Goal: Book appointment/travel/reservation

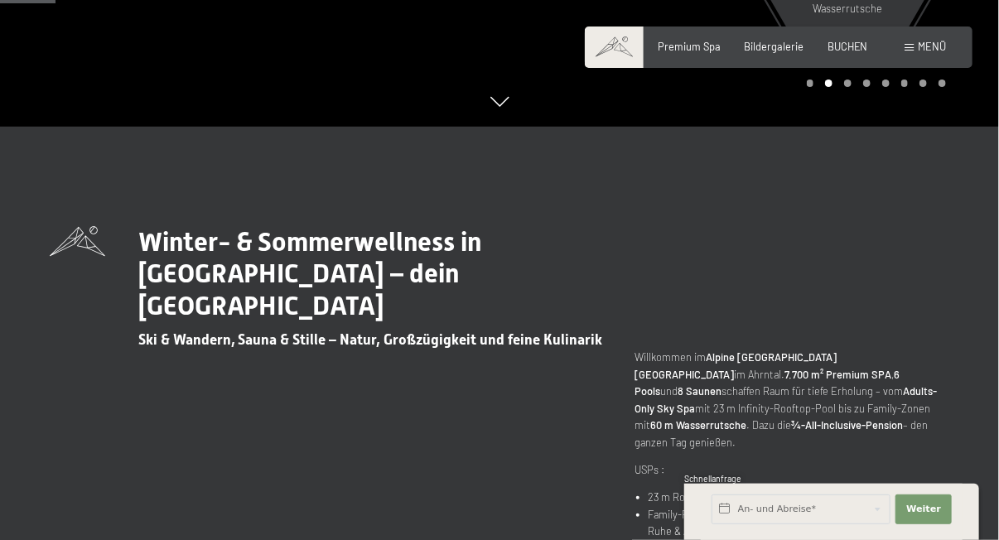
scroll to position [497, 0]
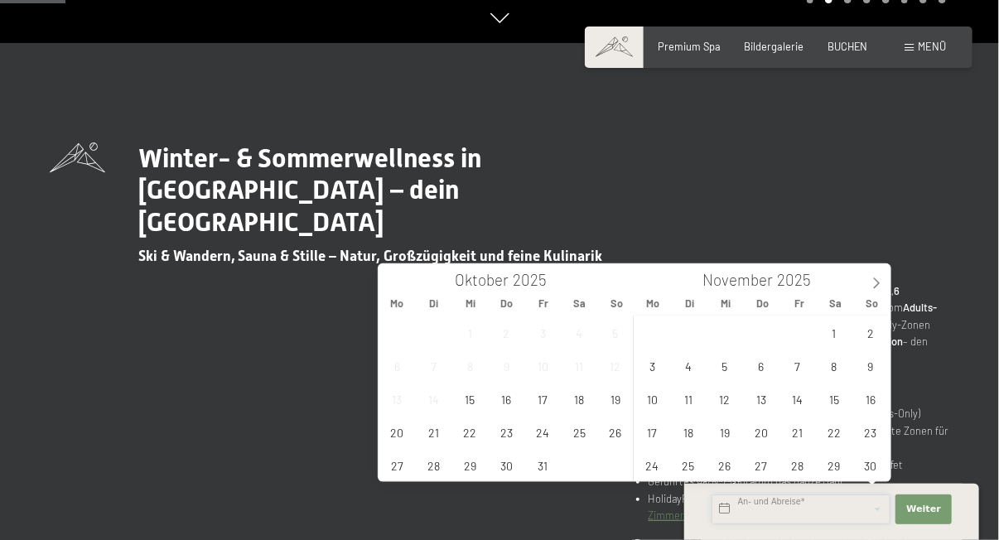
click at [757, 498] on input "text" at bounding box center [801, 510] width 179 height 30
click at [760, 465] on span "27" at bounding box center [762, 465] width 32 height 32
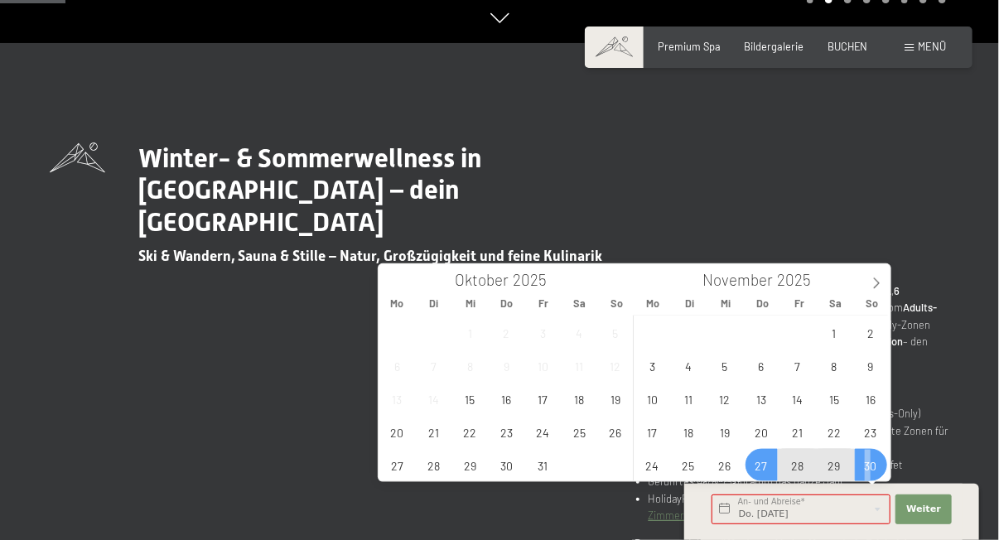
click at [868, 470] on span "30" at bounding box center [871, 465] width 32 height 32
type input "Do. 27.11.2025 - So. 30.11.2025"
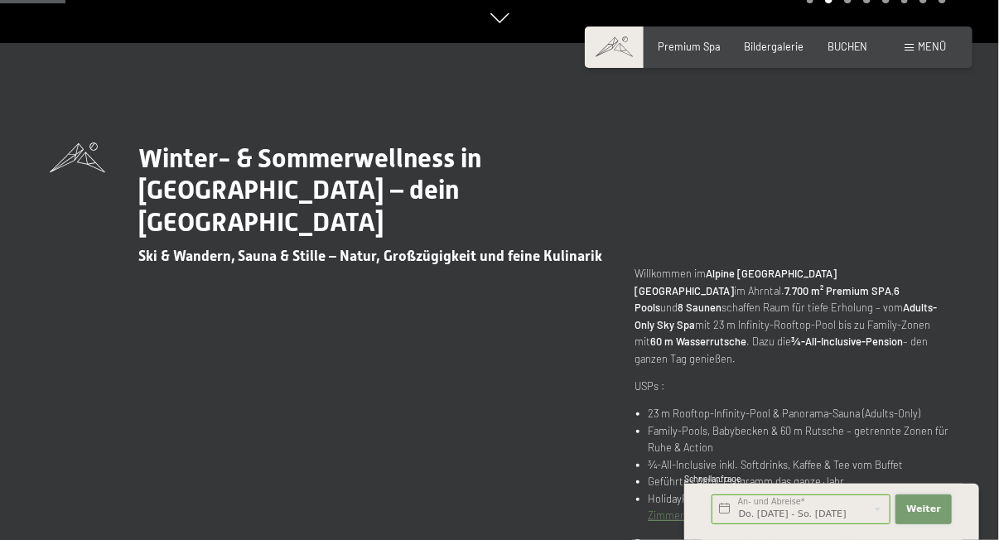
scroll to position [0, 0]
click at [933, 513] on span "Weiter" at bounding box center [924, 509] width 35 height 13
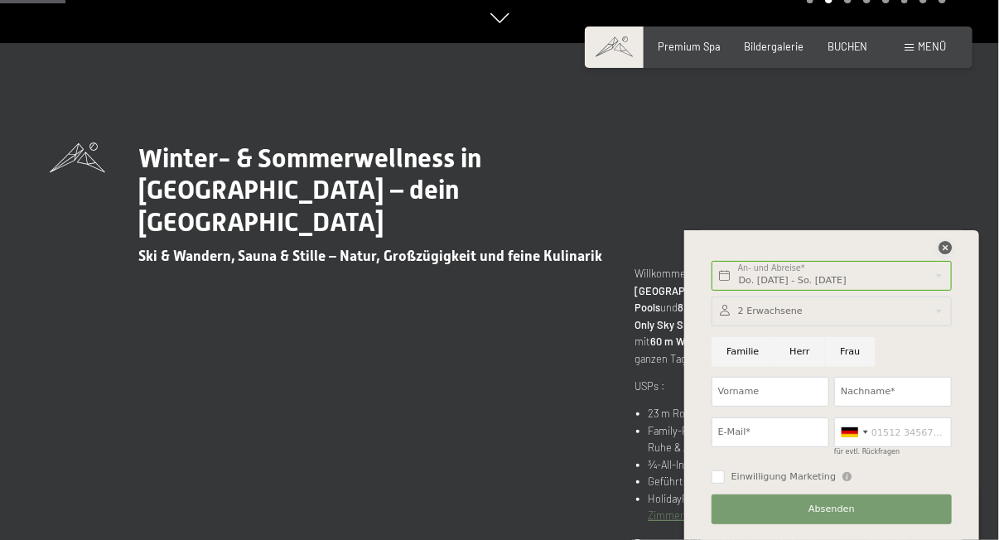
click at [945, 248] on icon at bounding box center [945, 247] width 13 height 13
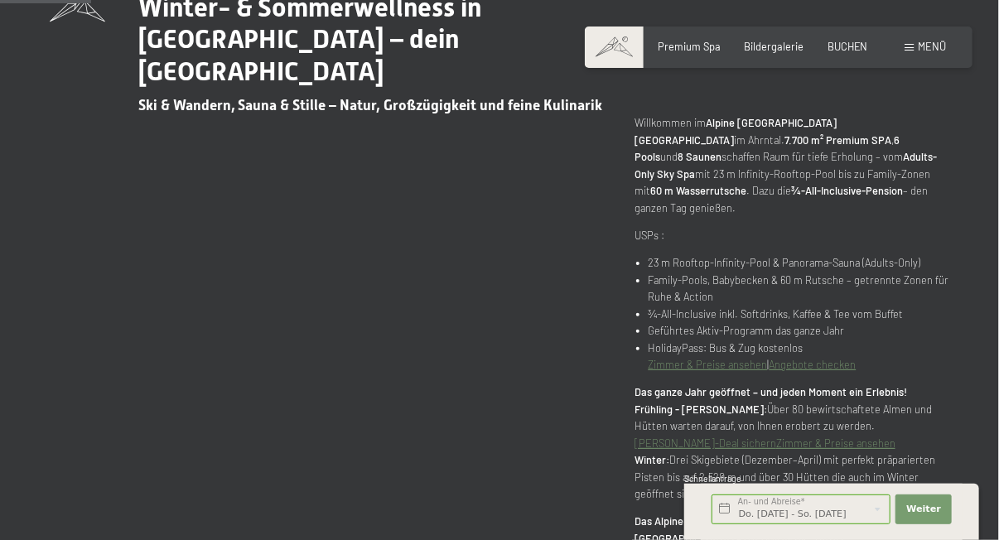
scroll to position [745, 0]
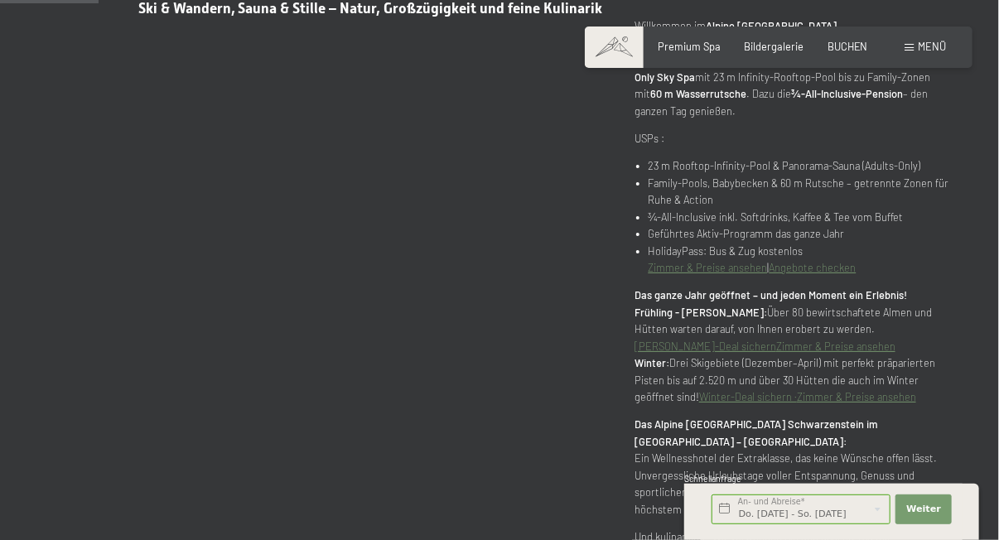
click at [723, 261] on link "Zimmer & Preise ansehen" at bounding box center [708, 267] width 119 height 13
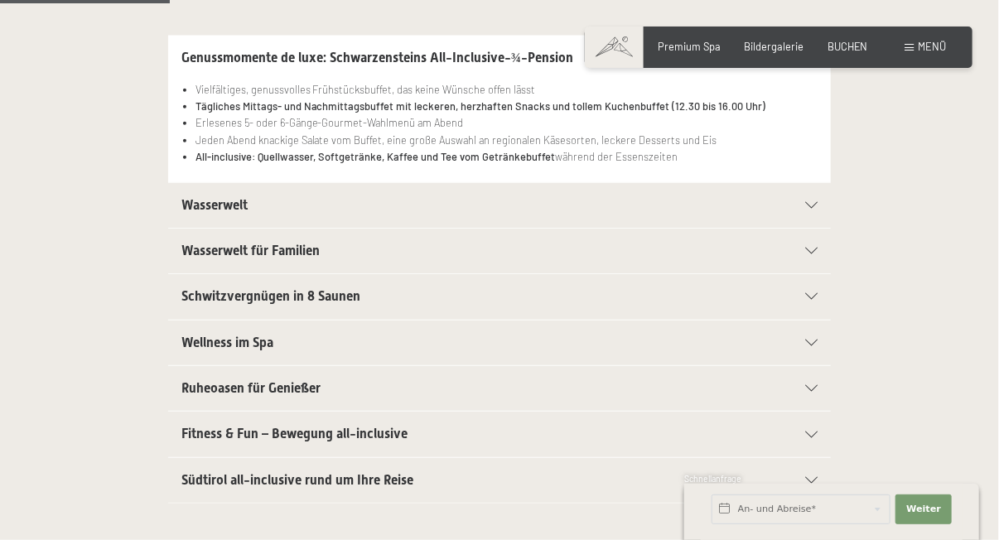
scroll to position [497, 0]
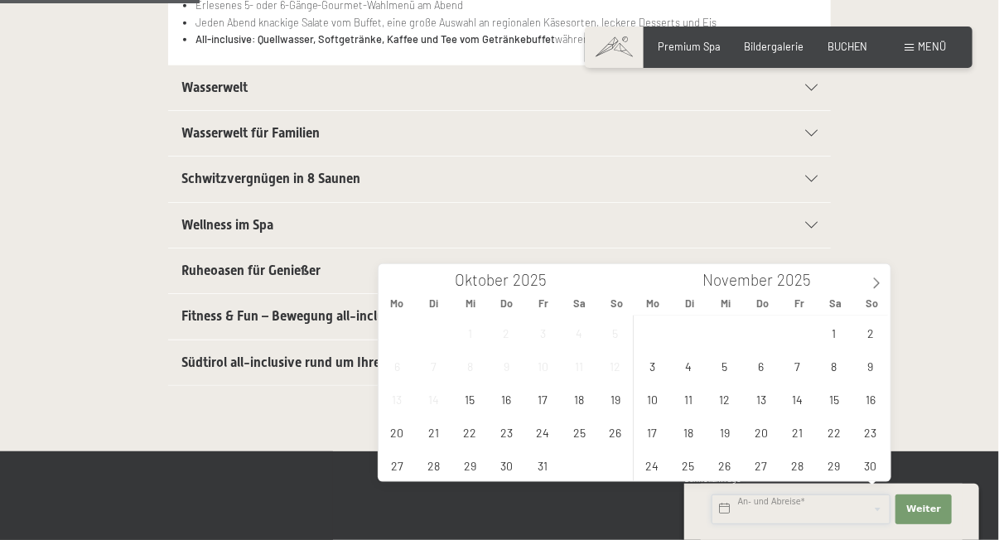
click at [833, 516] on input "text" at bounding box center [801, 510] width 179 height 30
click at [762, 433] on span "20" at bounding box center [762, 432] width 32 height 32
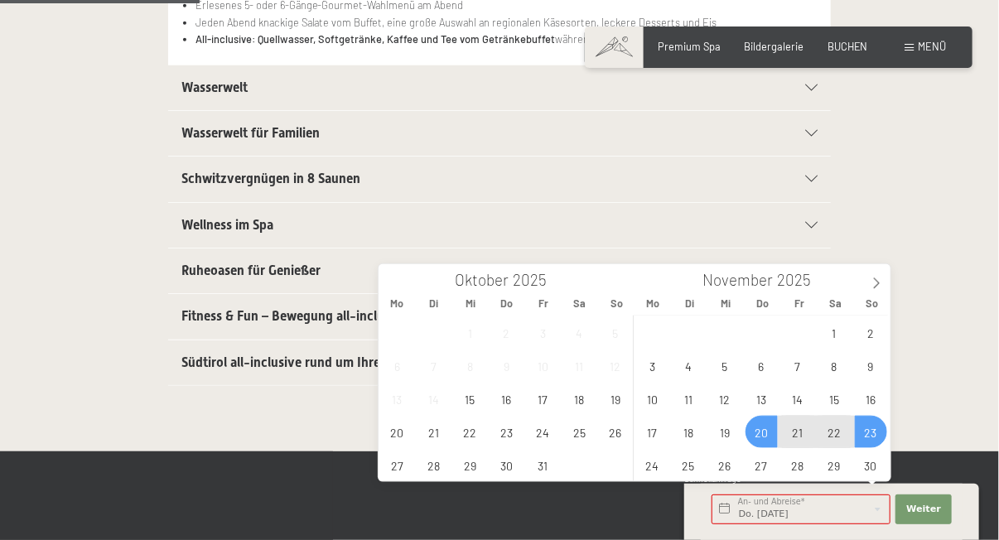
click at [868, 433] on span "23" at bounding box center [871, 432] width 32 height 32
type input "Do. 20.11.2025 - So. 23.11.2025"
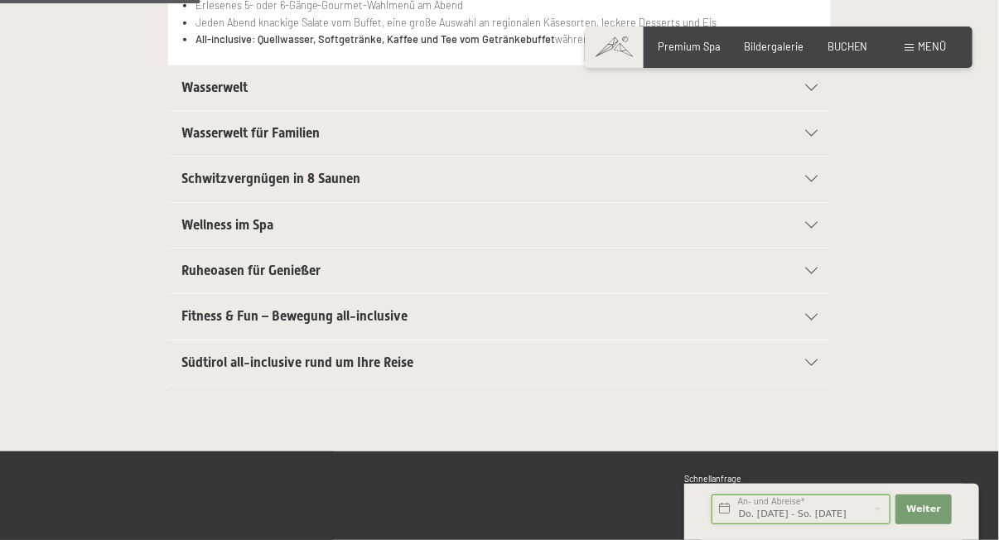
scroll to position [0, 2]
click at [933, 510] on span "Weiter" at bounding box center [924, 509] width 35 height 13
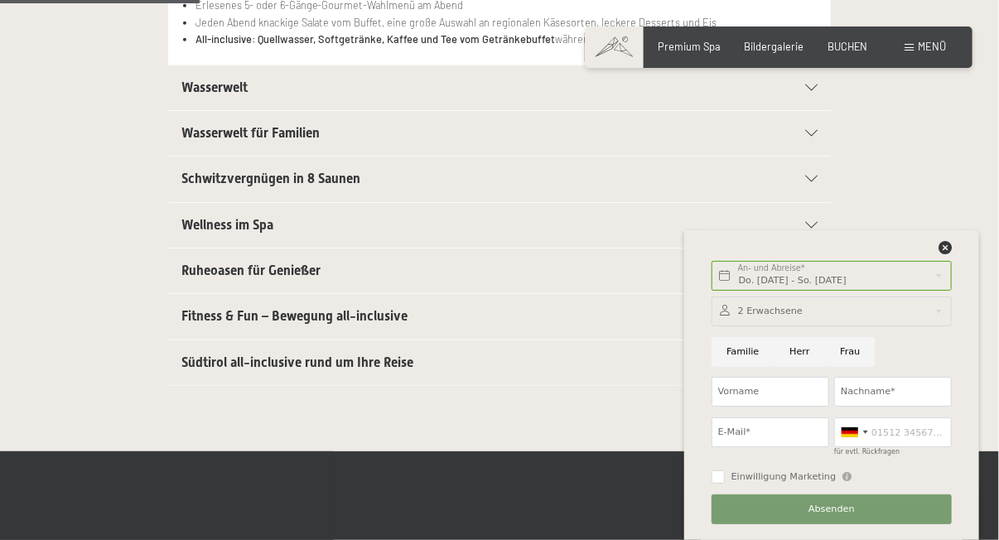
click at [795, 348] on input "Herr" at bounding box center [800, 352] width 51 height 30
radio input "true"
click at [766, 392] on input "Vorname" at bounding box center [771, 392] width 118 height 30
type input "Norman"
click at [858, 383] on input "Nachname*" at bounding box center [893, 392] width 118 height 30
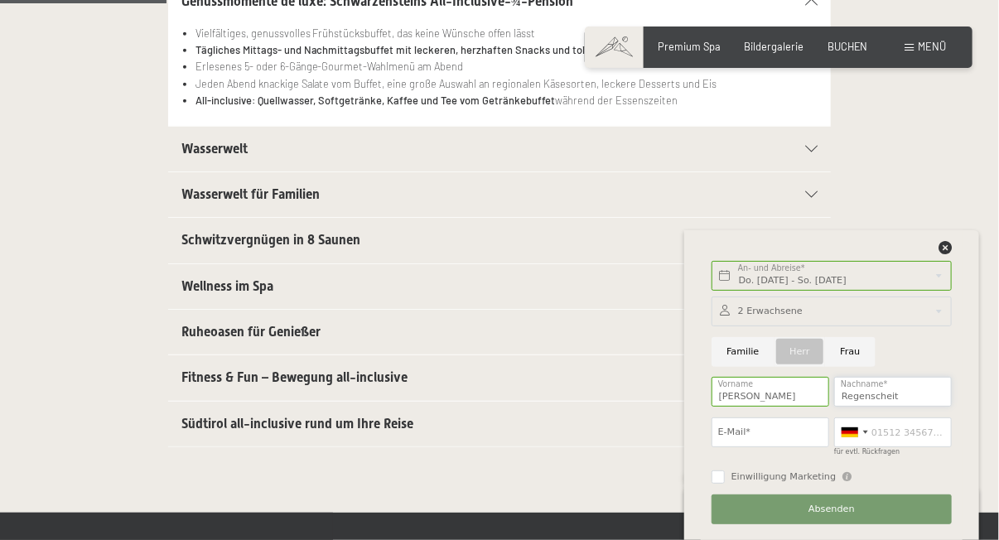
scroll to position [413, 0]
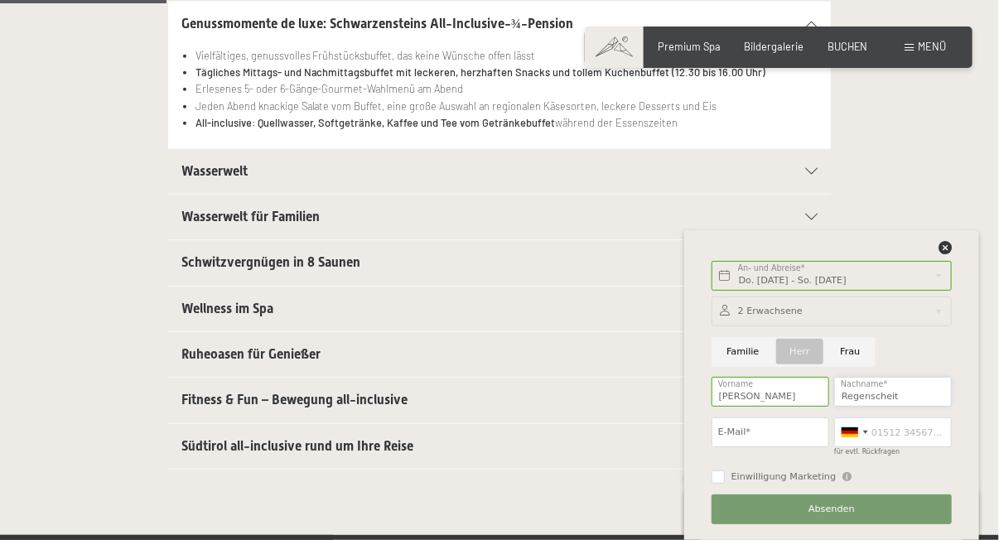
type input "Regenscheit"
click at [792, 435] on input "E-Mail*" at bounding box center [771, 433] width 118 height 30
type input "norman.regenscheit@gmx.de"
click at [901, 438] on input "für evtl. Rückfragen" at bounding box center [893, 433] width 118 height 30
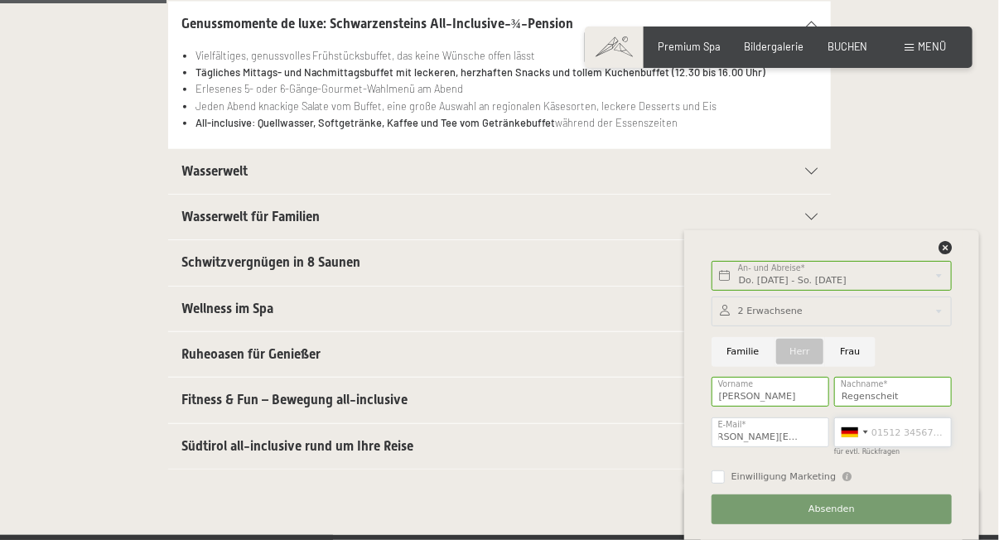
scroll to position [0, 0]
click at [718, 477] on input "Einwilligung Marketing" at bounding box center [718, 477] width 13 height 13
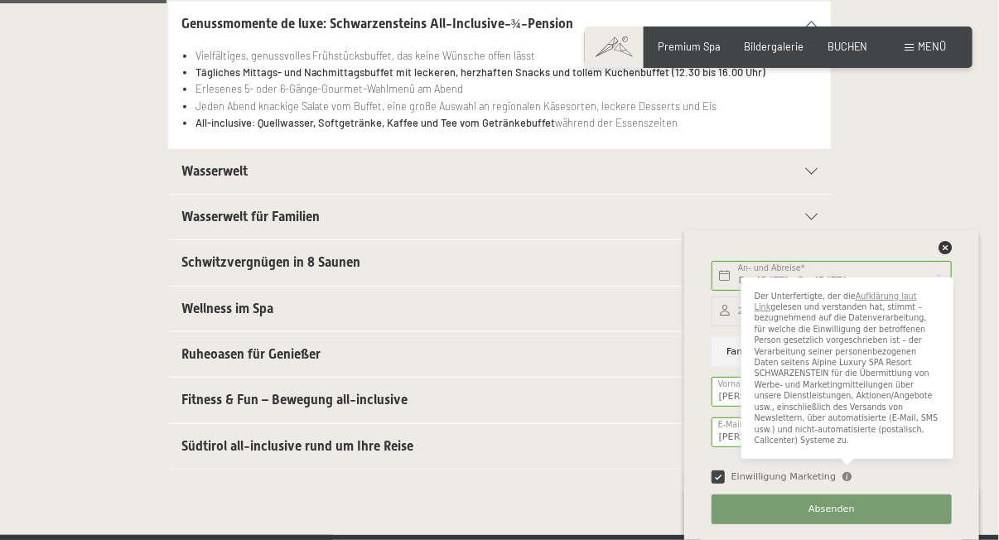
click at [843, 477] on icon at bounding box center [847, 476] width 9 height 9
checkbox input "false"
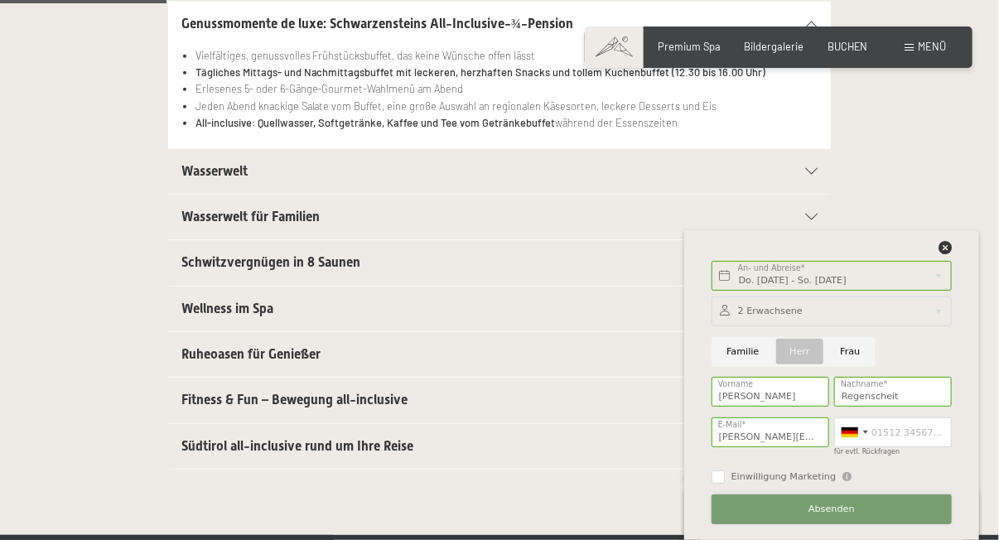
click at [829, 510] on span "Absenden" at bounding box center [832, 509] width 46 height 13
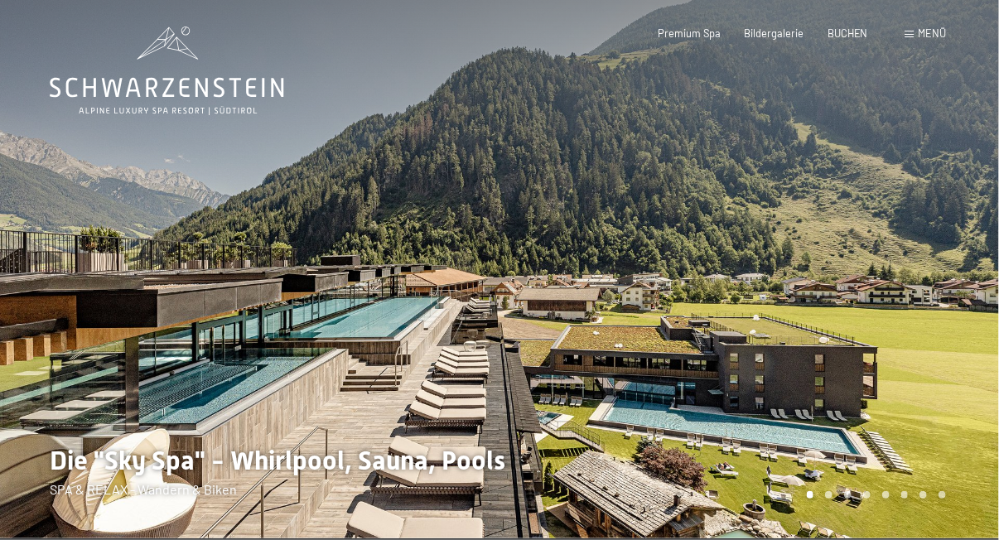
click at [659, 41] on div "Buchen Anfragen Premium Spa Bildergalerie BUCHEN Menü DE IT EN Gutschein Bilder…" at bounding box center [779, 34] width 335 height 15
click at [695, 38] on div "Premium Spa" at bounding box center [690, 34] width 63 height 15
click at [776, 35] on span "Bildergalerie" at bounding box center [775, 30] width 60 height 13
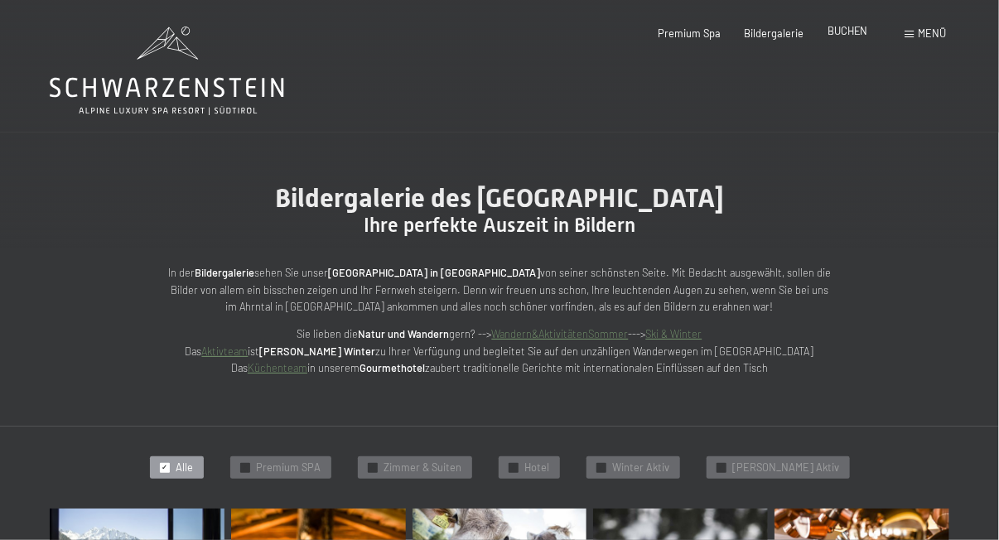
click at [849, 31] on span "BUCHEN" at bounding box center [848, 30] width 41 height 13
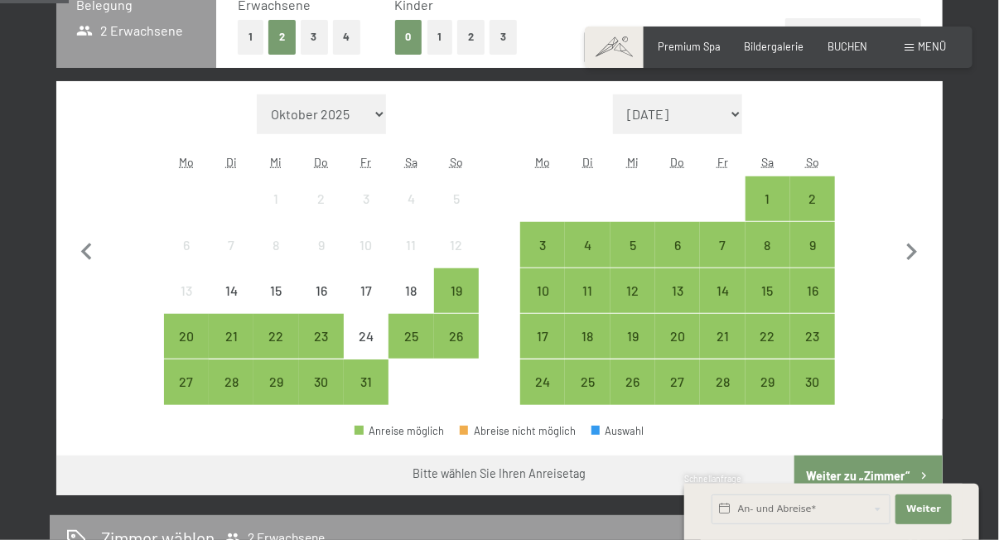
scroll to position [413, 0]
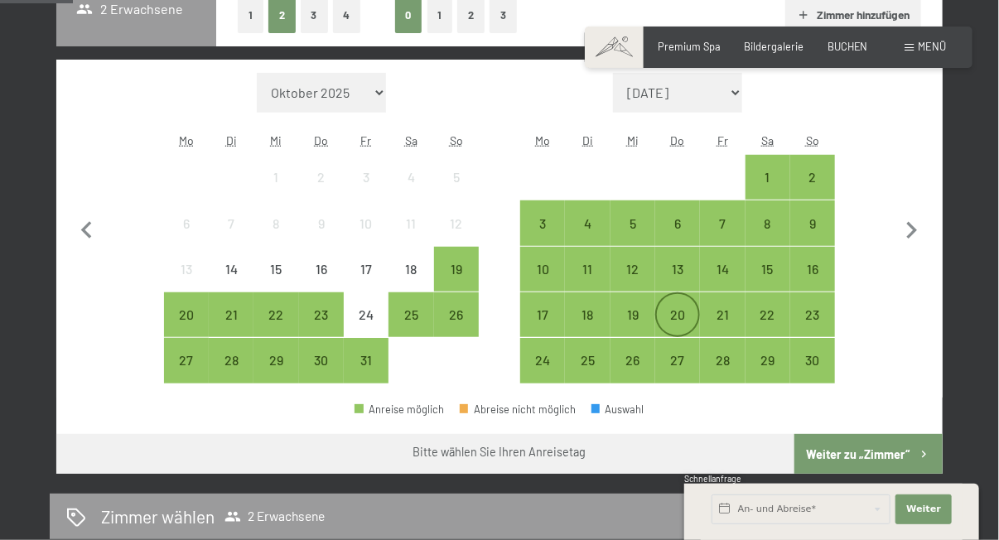
click at [683, 318] on div "20" at bounding box center [677, 328] width 41 height 41
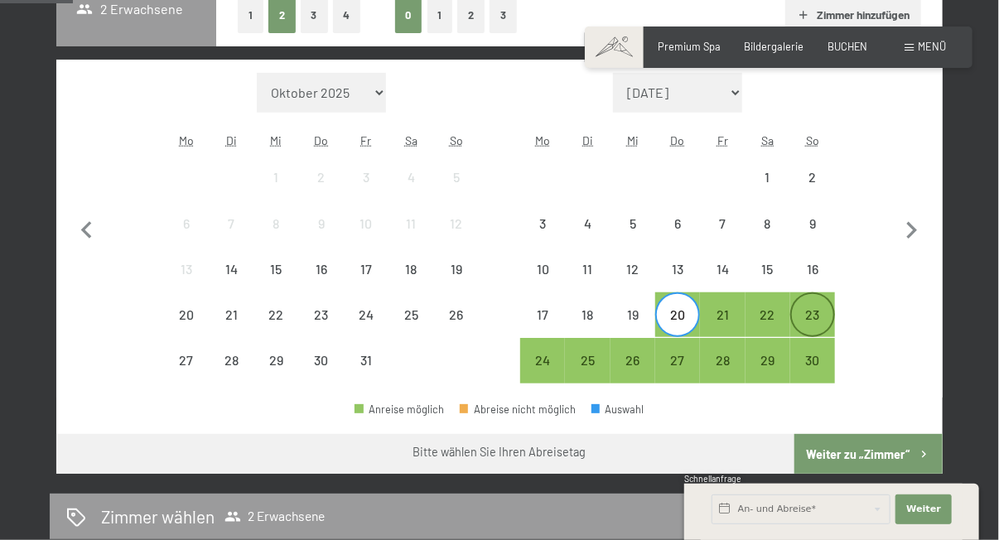
click at [814, 316] on div "23" at bounding box center [812, 328] width 41 height 41
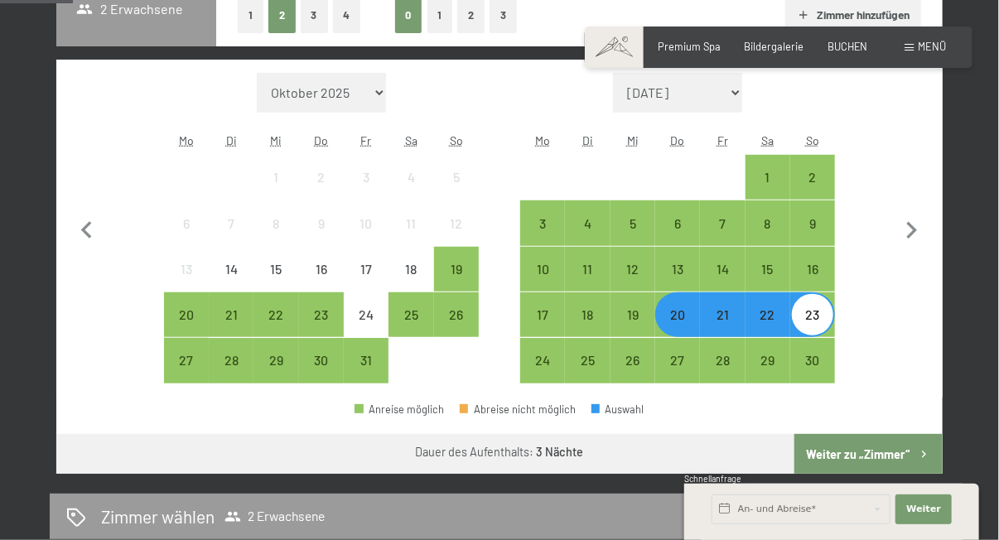
click at [843, 452] on button "Weiter zu „Zimmer“" at bounding box center [869, 454] width 148 height 40
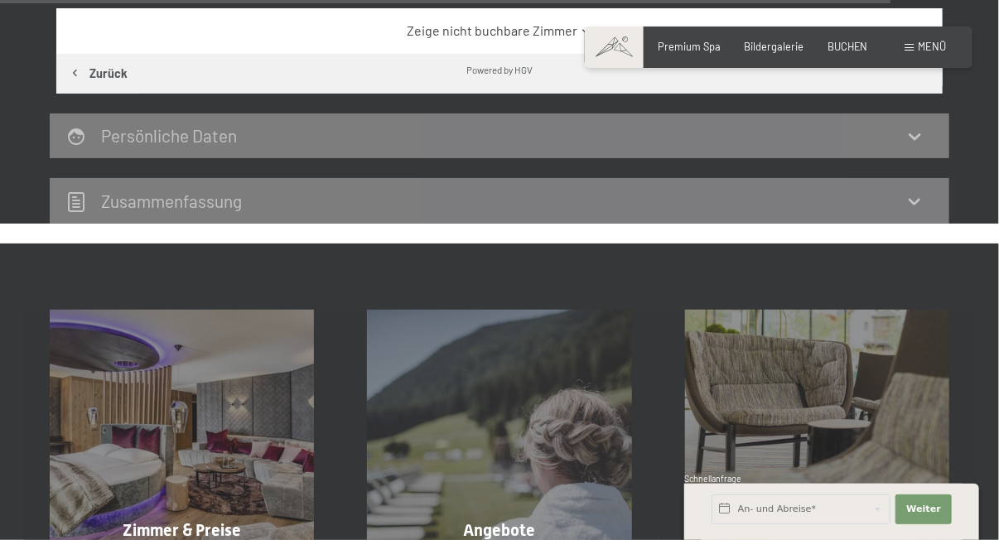
scroll to position [5785, 0]
